Goal: Task Accomplishment & Management: Use online tool/utility

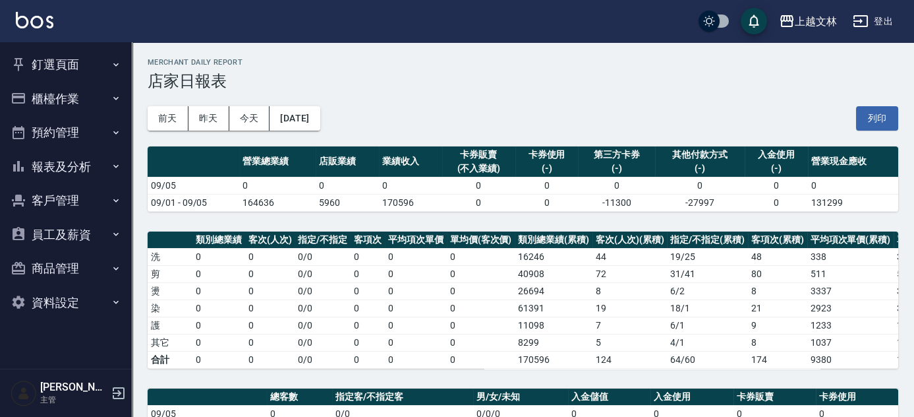
click at [57, 103] on button "櫃檯作業" at bounding box center [65, 99] width 121 height 34
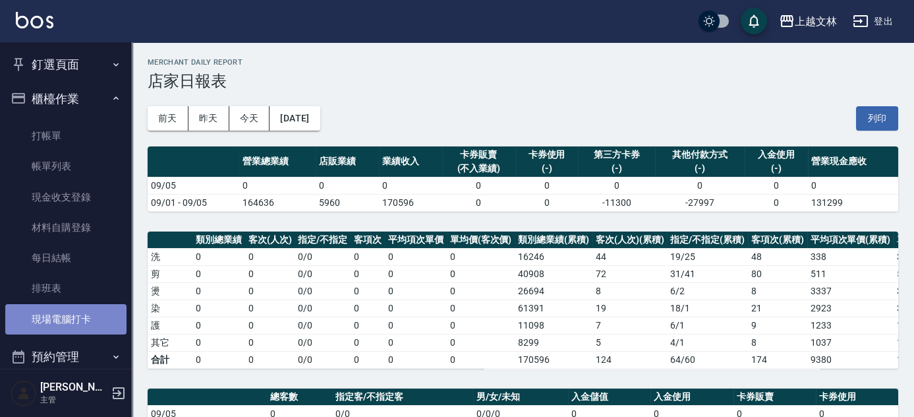
click at [79, 310] on link "現場電腦打卡" at bounding box center [65, 319] width 121 height 30
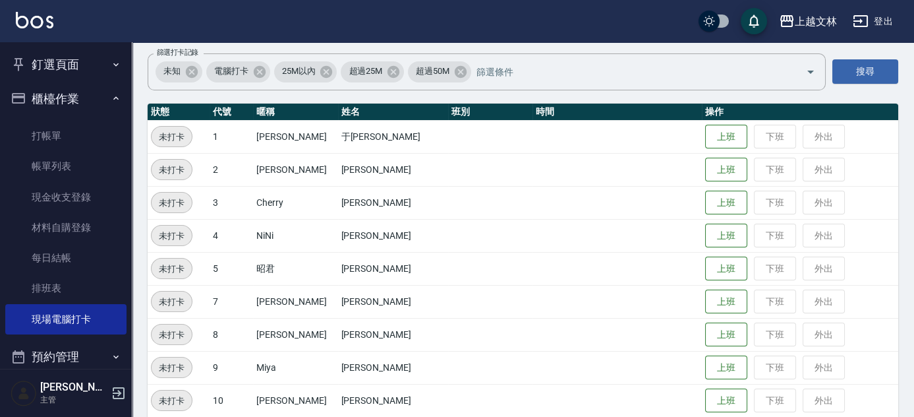
scroll to position [199, 0]
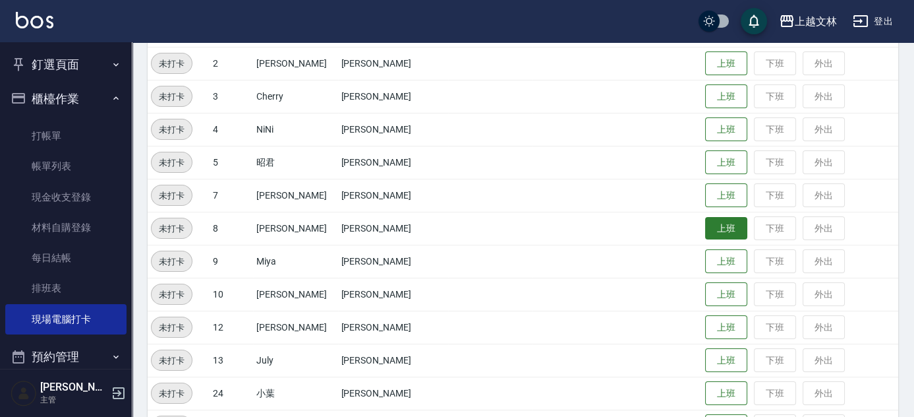
click at [725, 228] on button "上班" at bounding box center [726, 228] width 42 height 23
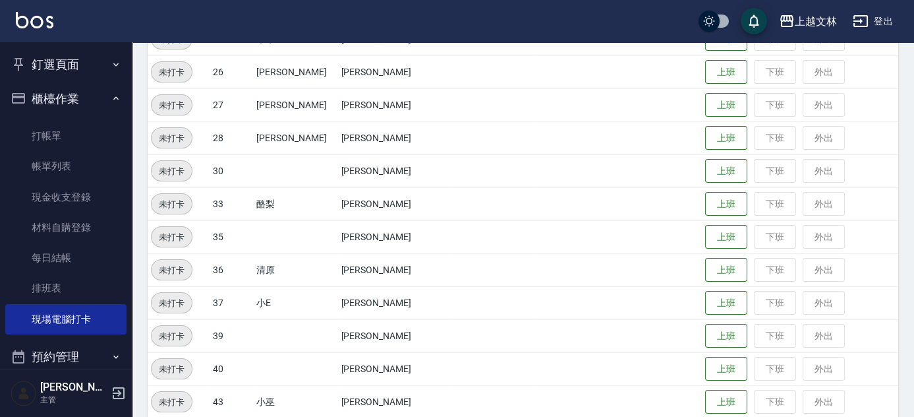
scroll to position [581, 0]
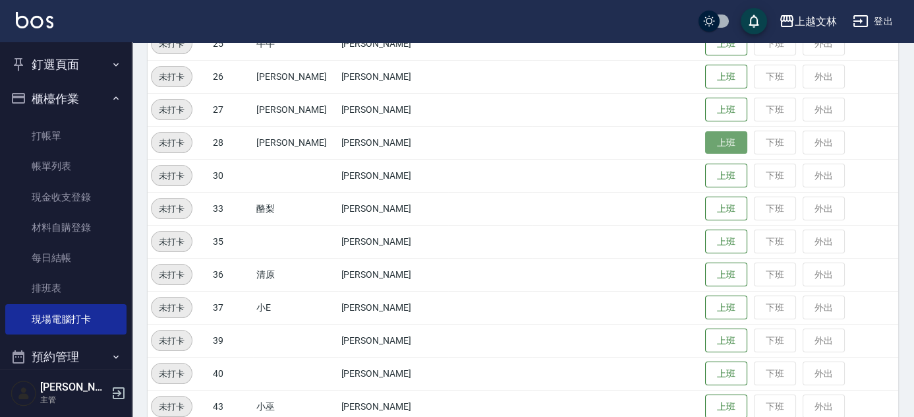
click at [719, 142] on button "上班" at bounding box center [726, 142] width 42 height 23
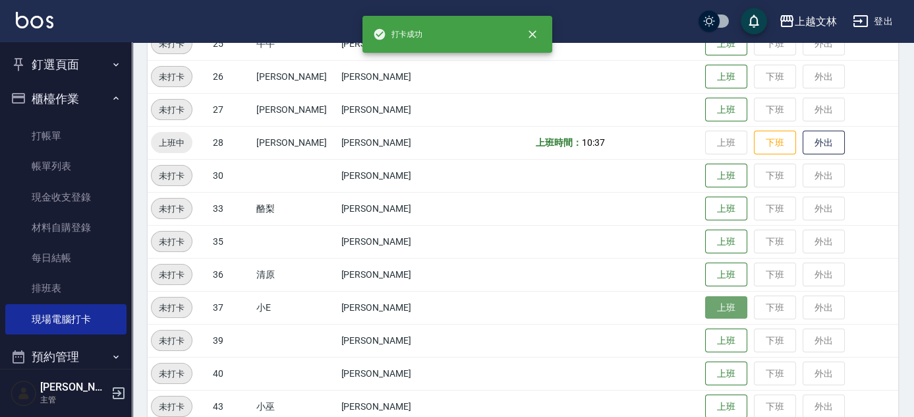
click at [708, 302] on button "上班" at bounding box center [726, 307] width 42 height 23
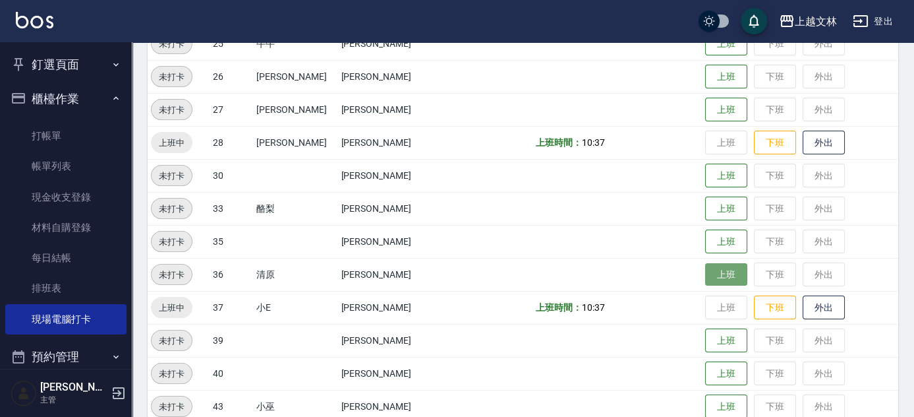
click at [720, 268] on button "上班" at bounding box center [726, 274] width 42 height 23
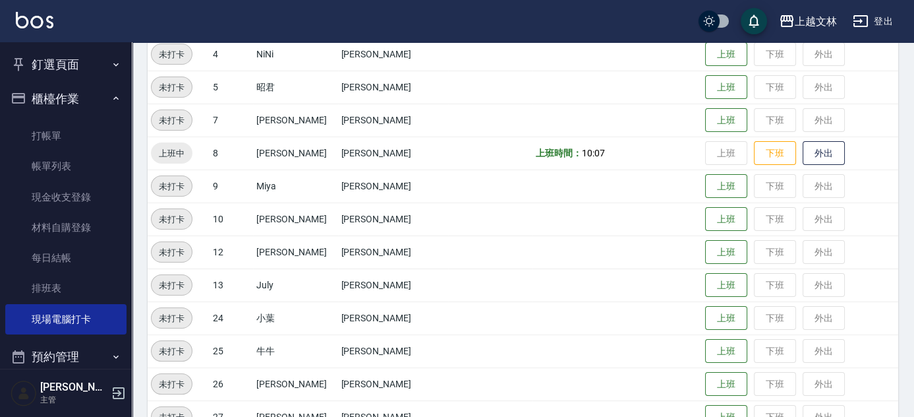
scroll to position [274, 0]
click at [711, 192] on button "上班" at bounding box center [726, 186] width 42 height 23
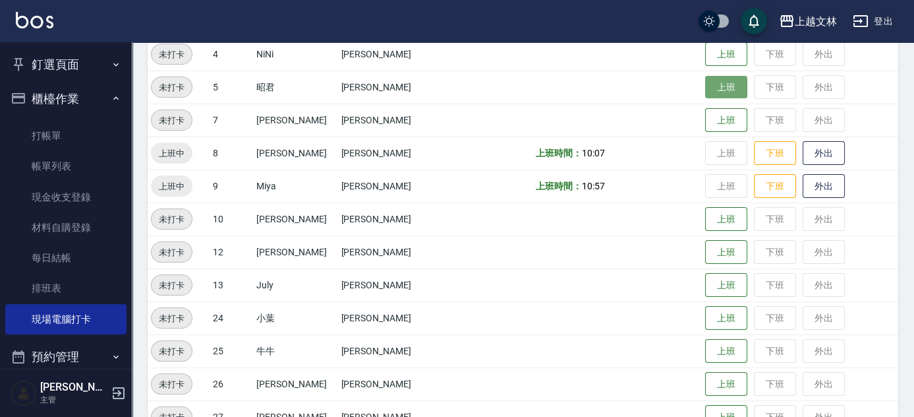
click at [705, 83] on button "上班" at bounding box center [726, 87] width 42 height 23
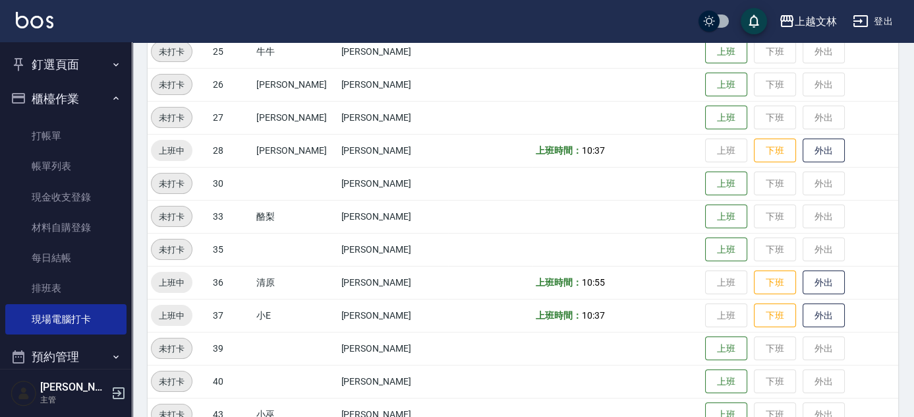
scroll to position [574, 0]
